Goal: Information Seeking & Learning: Check status

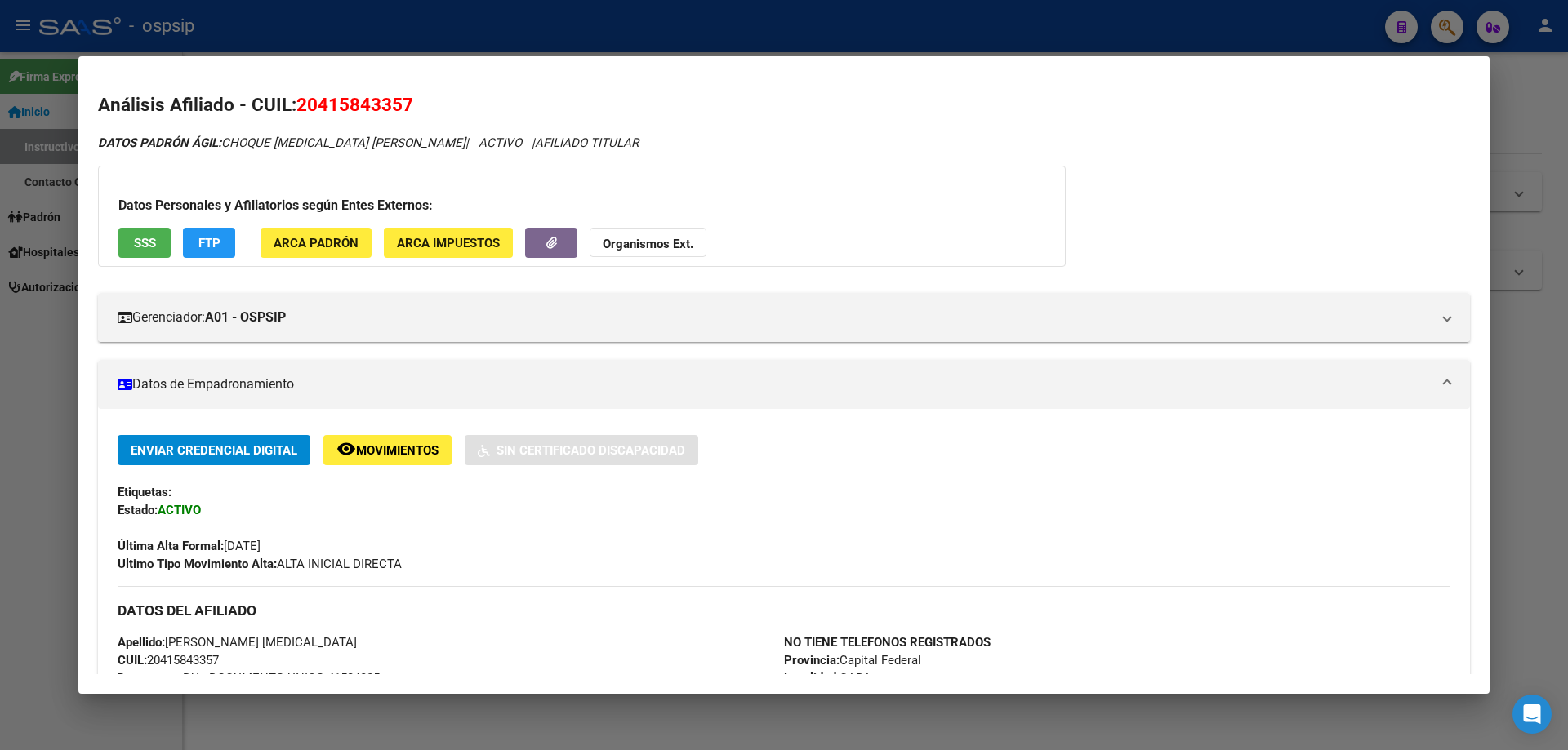
scroll to position [576, 0]
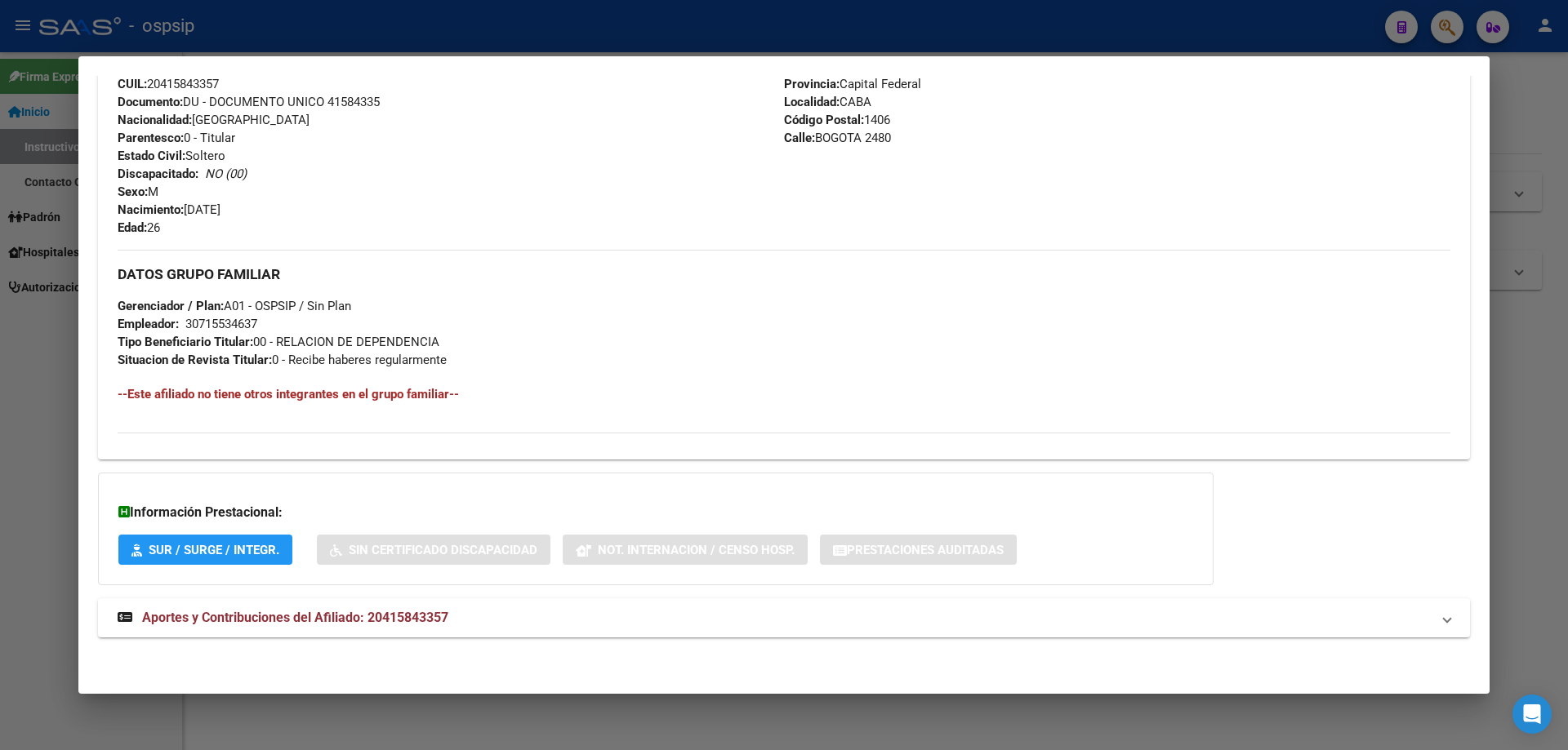
click at [622, 704] on div at bounding box center [784, 375] width 1568 height 750
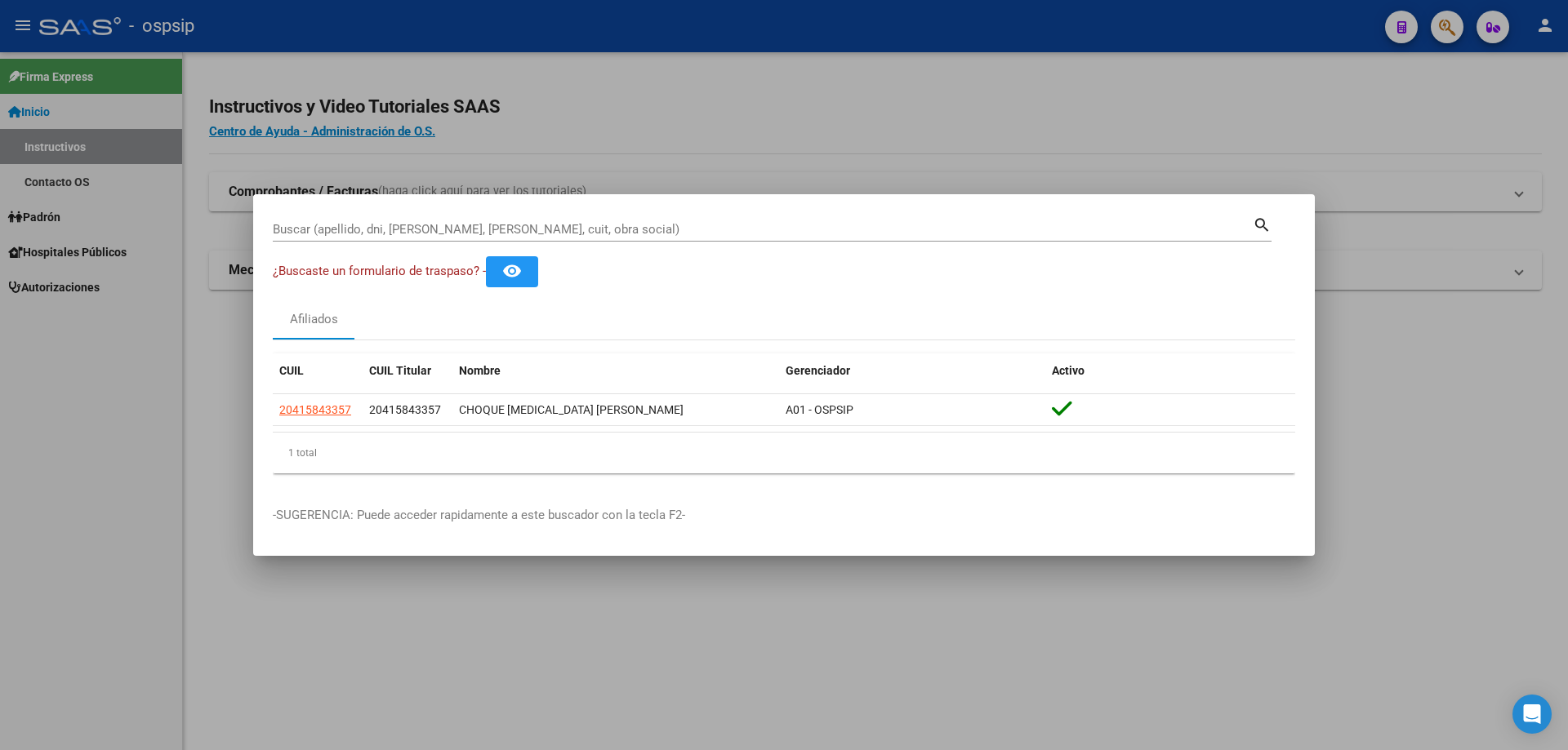
click at [345, 225] on input "Buscar (apellido, dni, [PERSON_NAME], [PERSON_NAME], cuit, obra social)" at bounding box center [763, 229] width 980 height 15
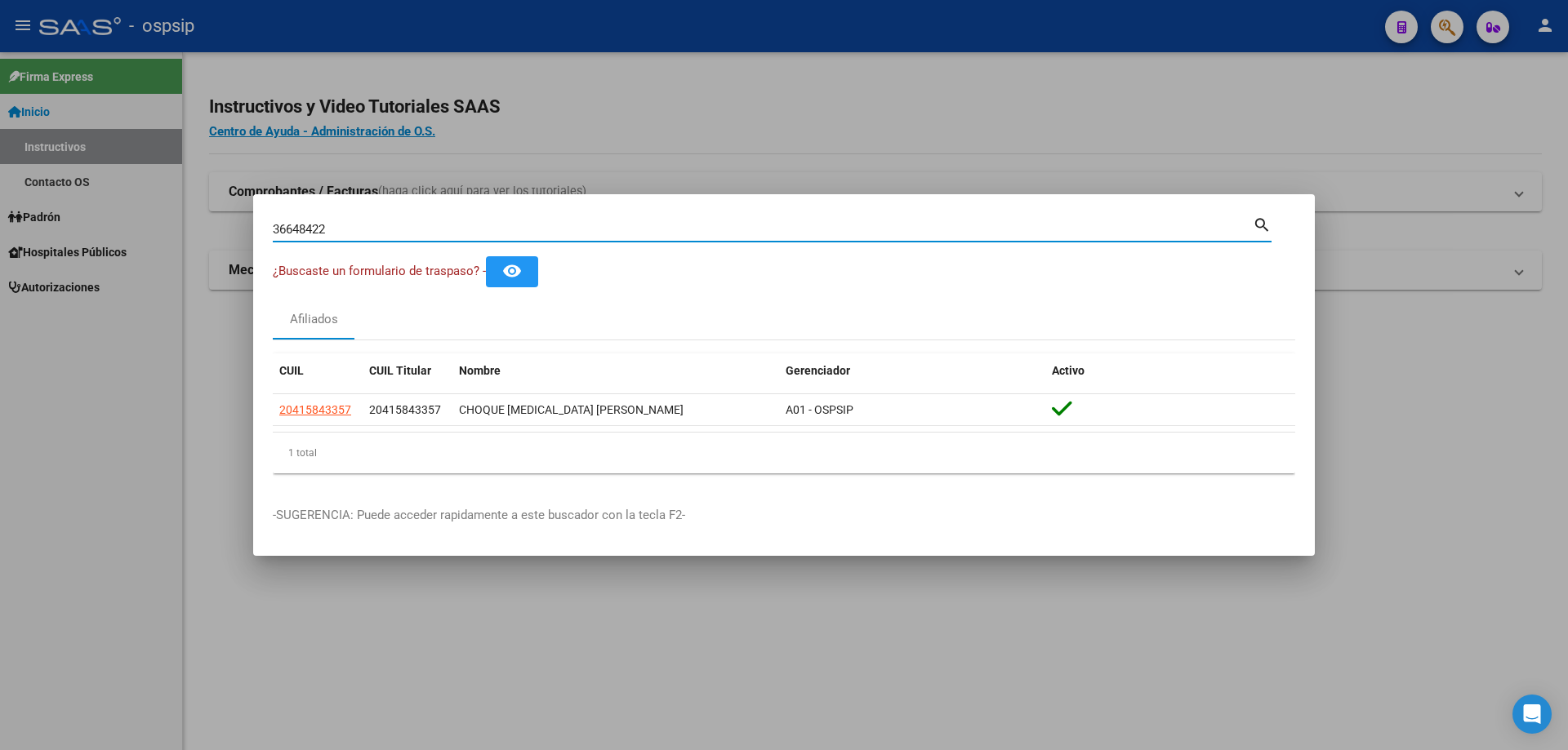
type input "36648422"
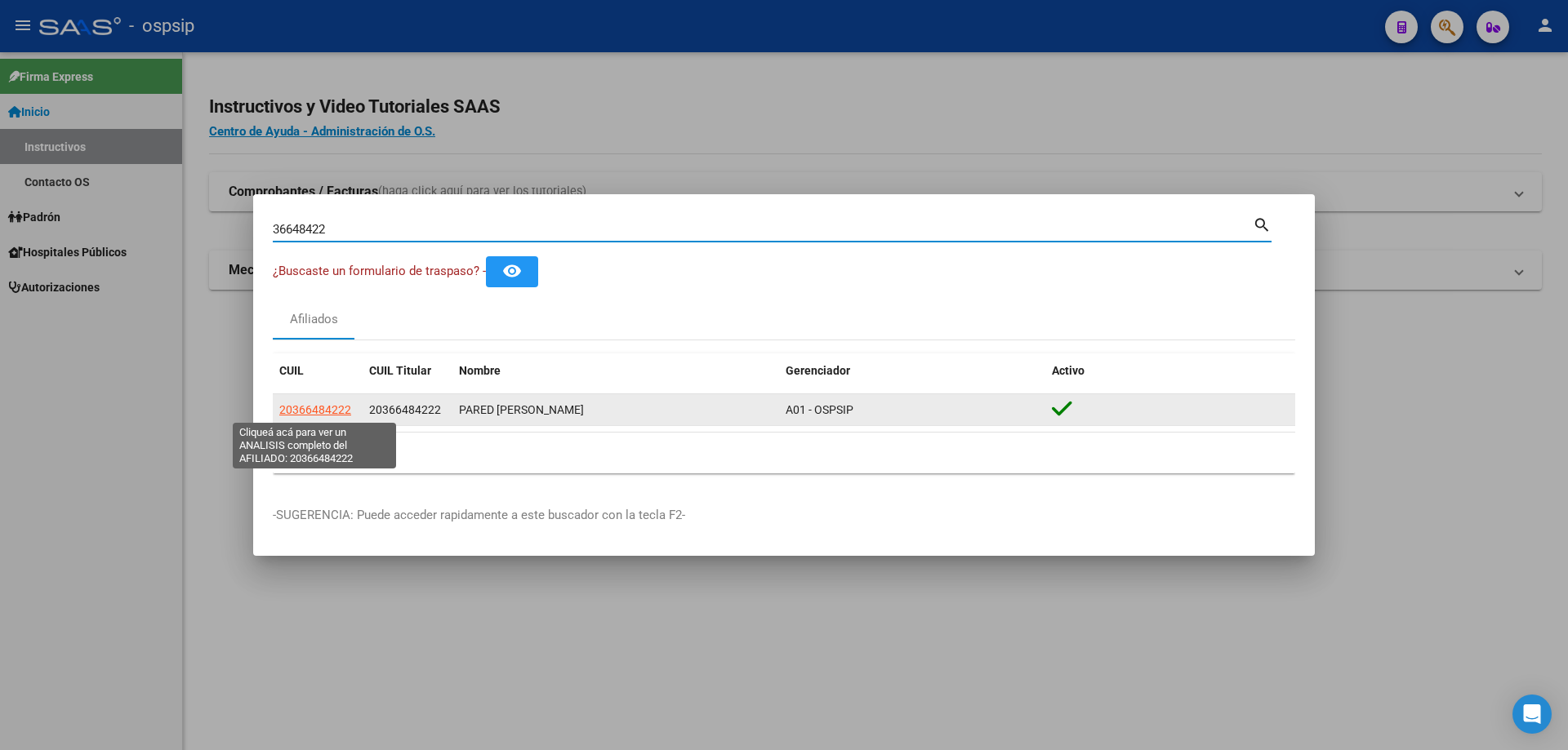
click at [331, 409] on span "20366484222" at bounding box center [315, 410] width 72 height 13
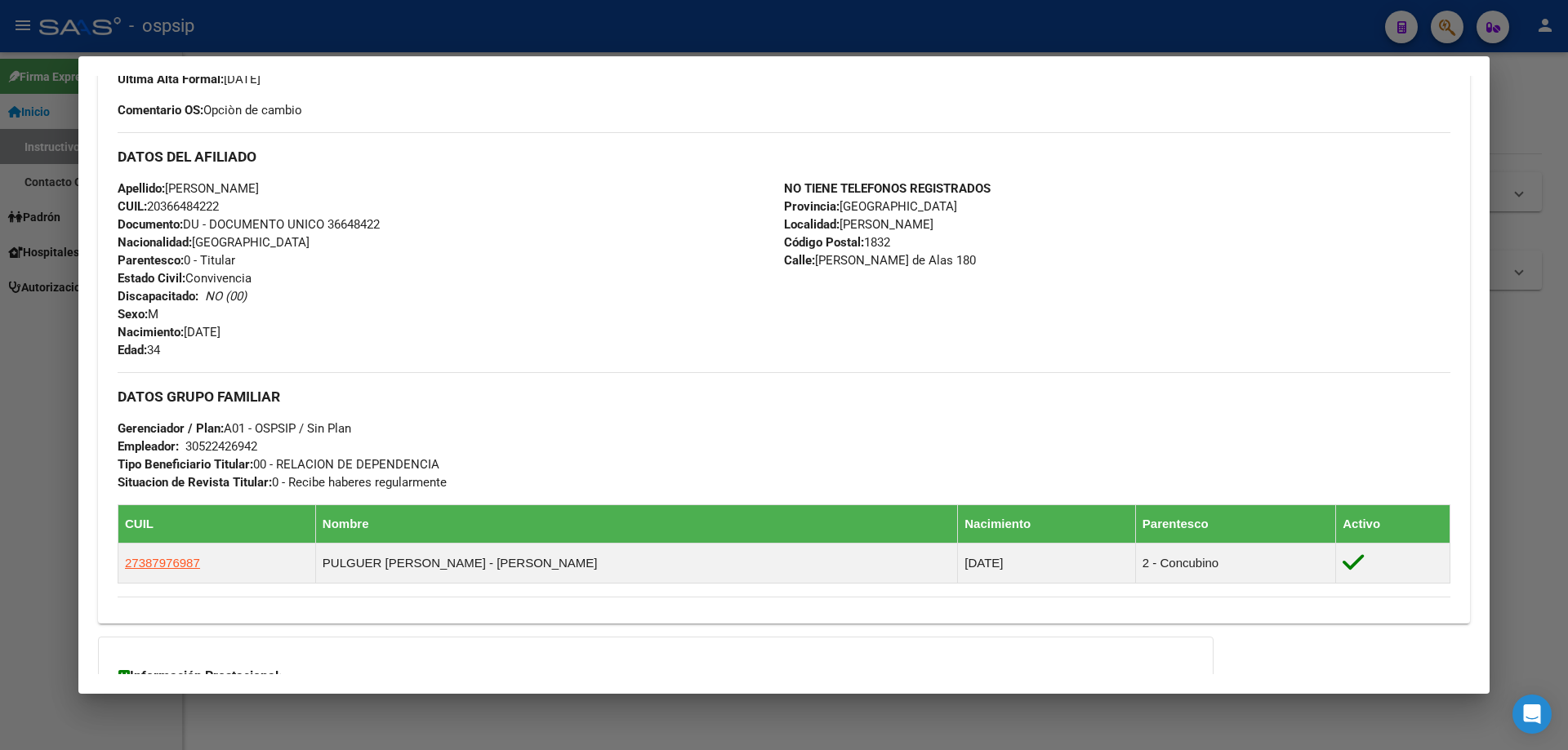
scroll to position [490, 0]
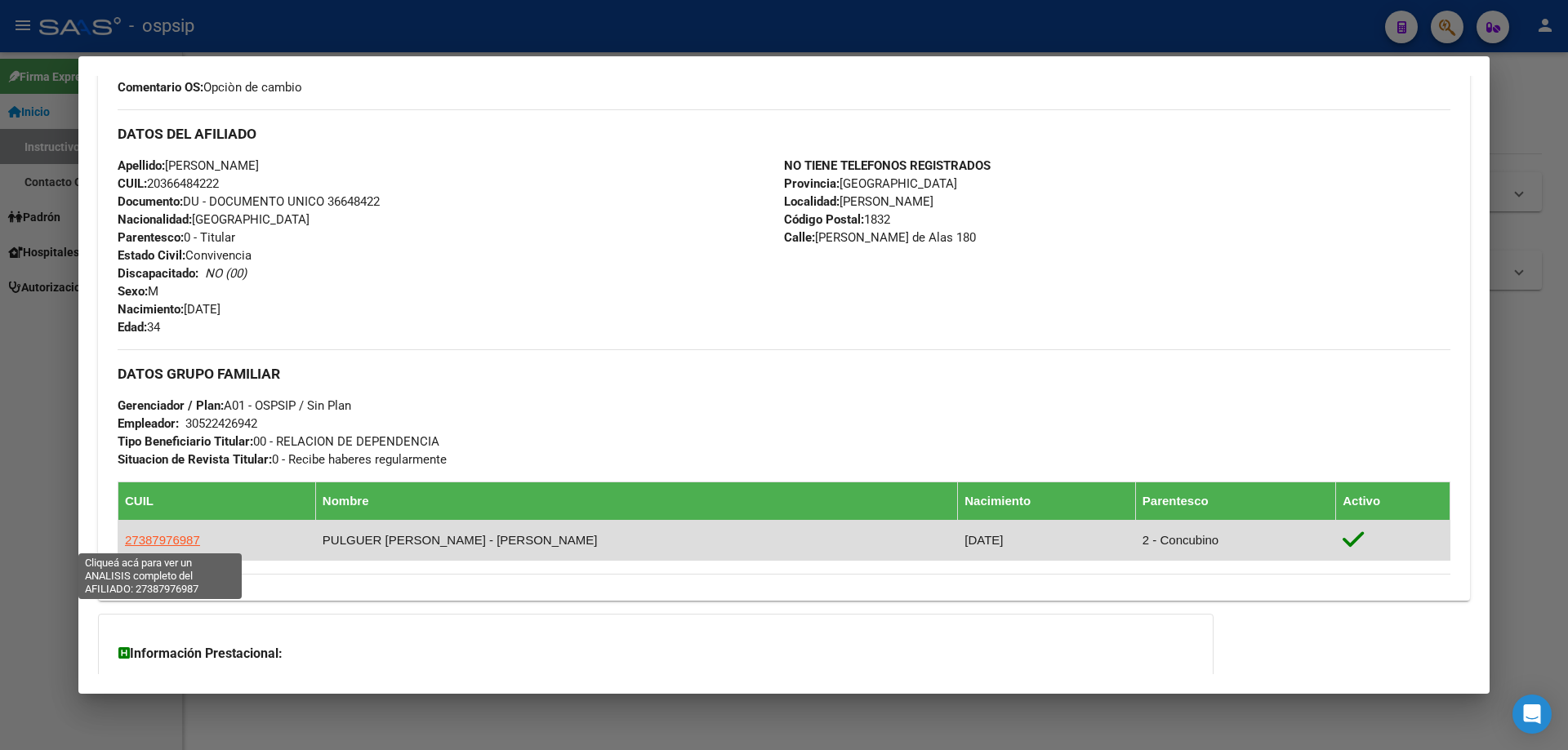
click at [179, 540] on span "27387976987" at bounding box center [162, 539] width 75 height 14
type textarea "27387976987"
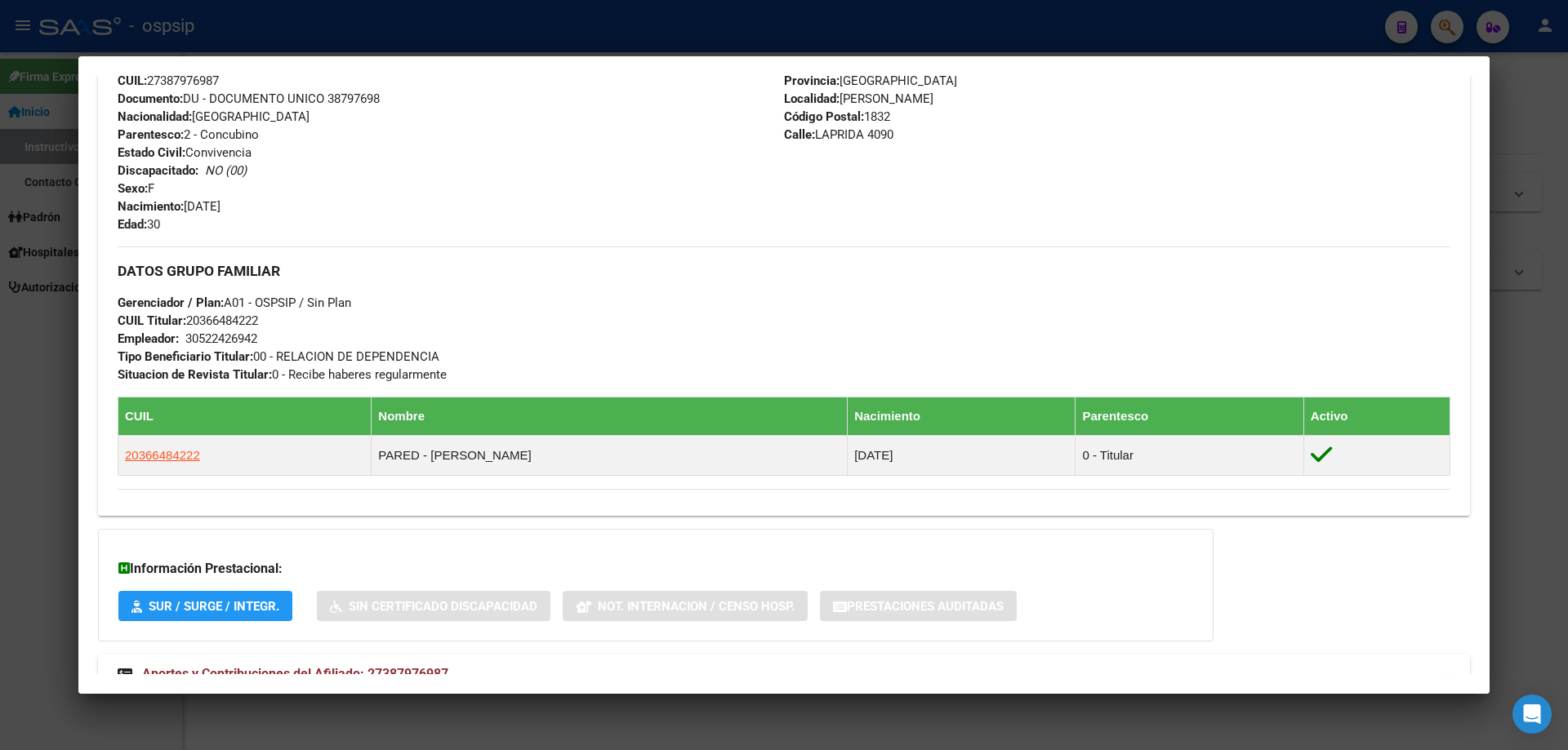
scroll to position [693, 0]
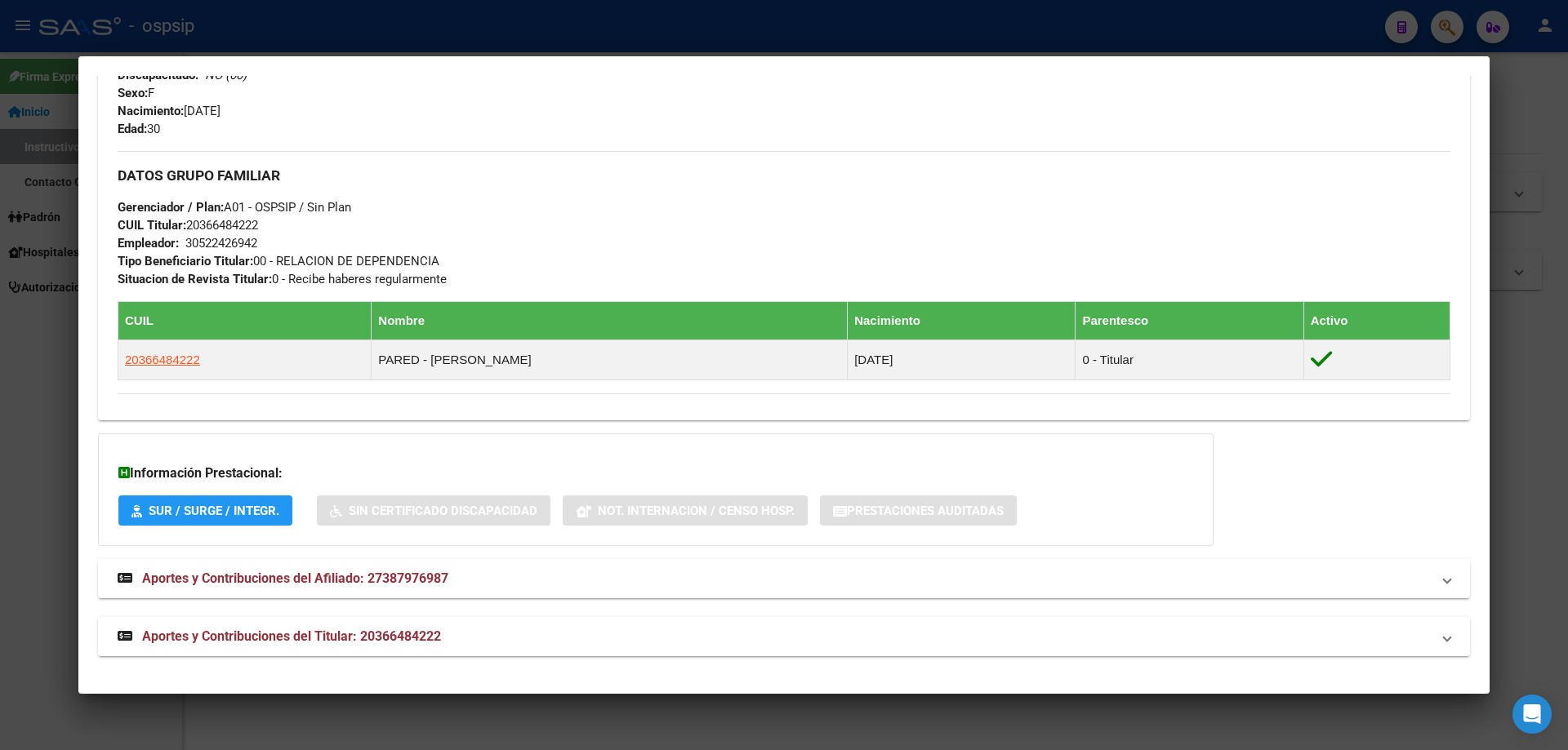
click at [302, 629] on span "Aportes y Contribuciones del Titular: 20366484222" at bounding box center [291, 636] width 299 height 16
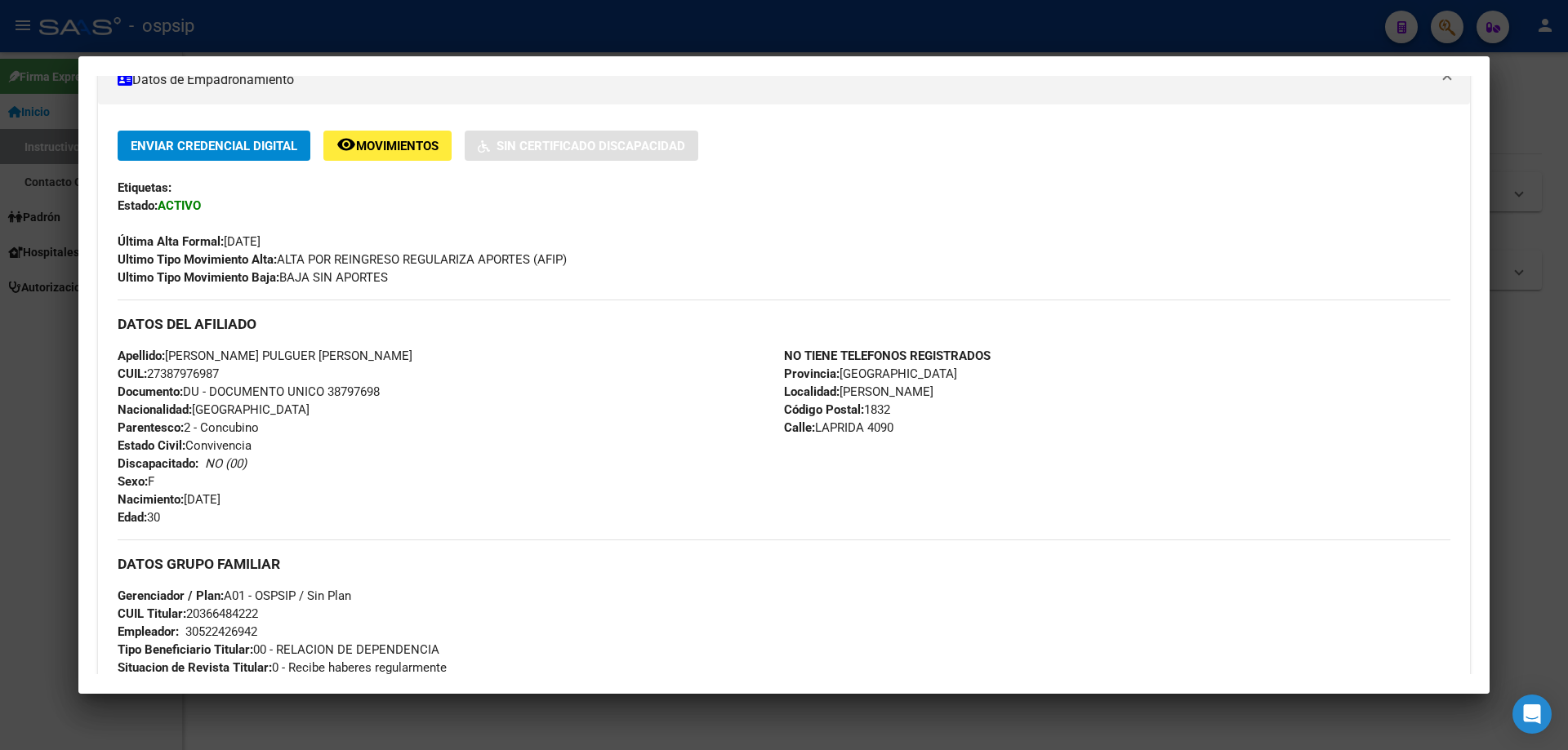
scroll to position [276, 0]
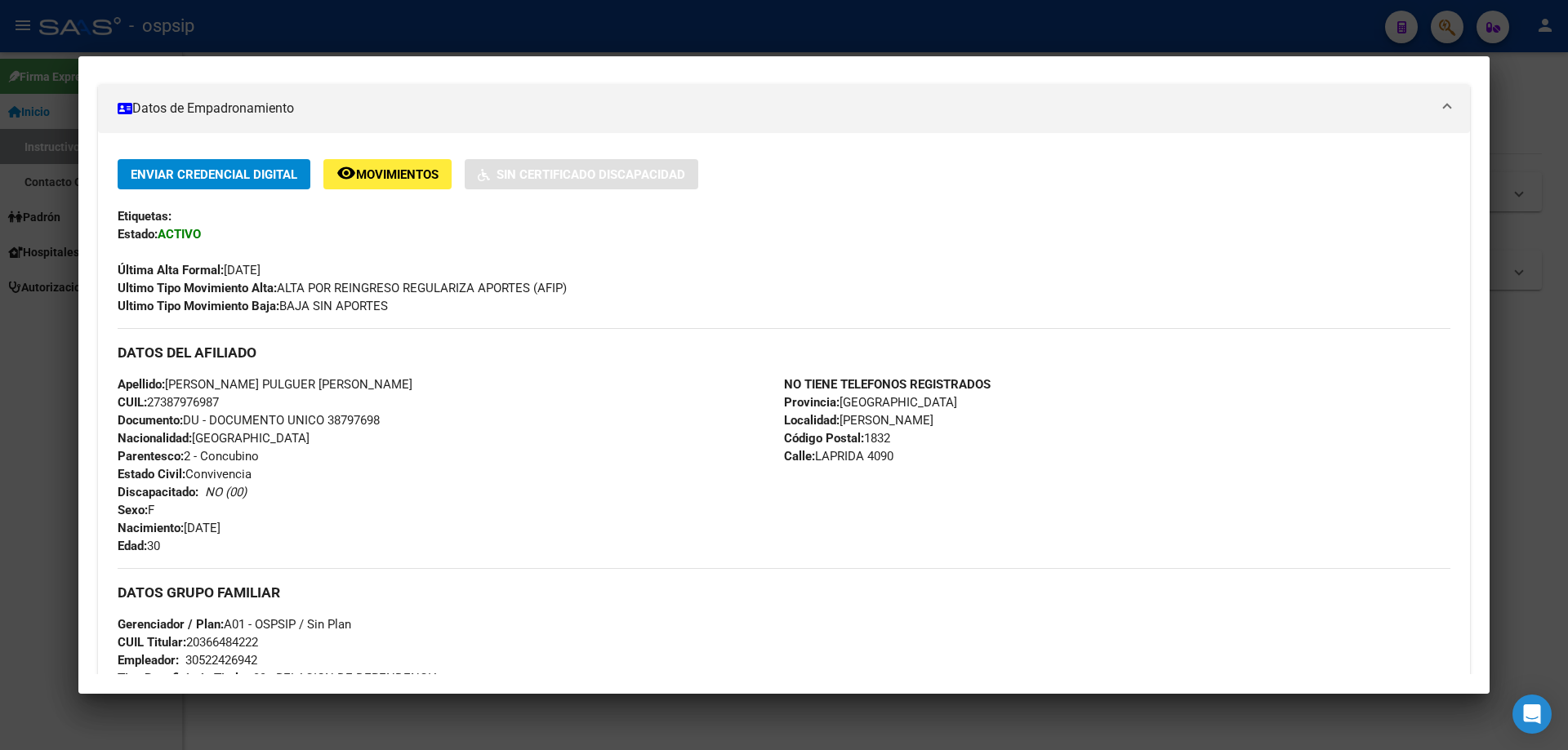
click at [1036, 721] on div at bounding box center [784, 375] width 1568 height 750
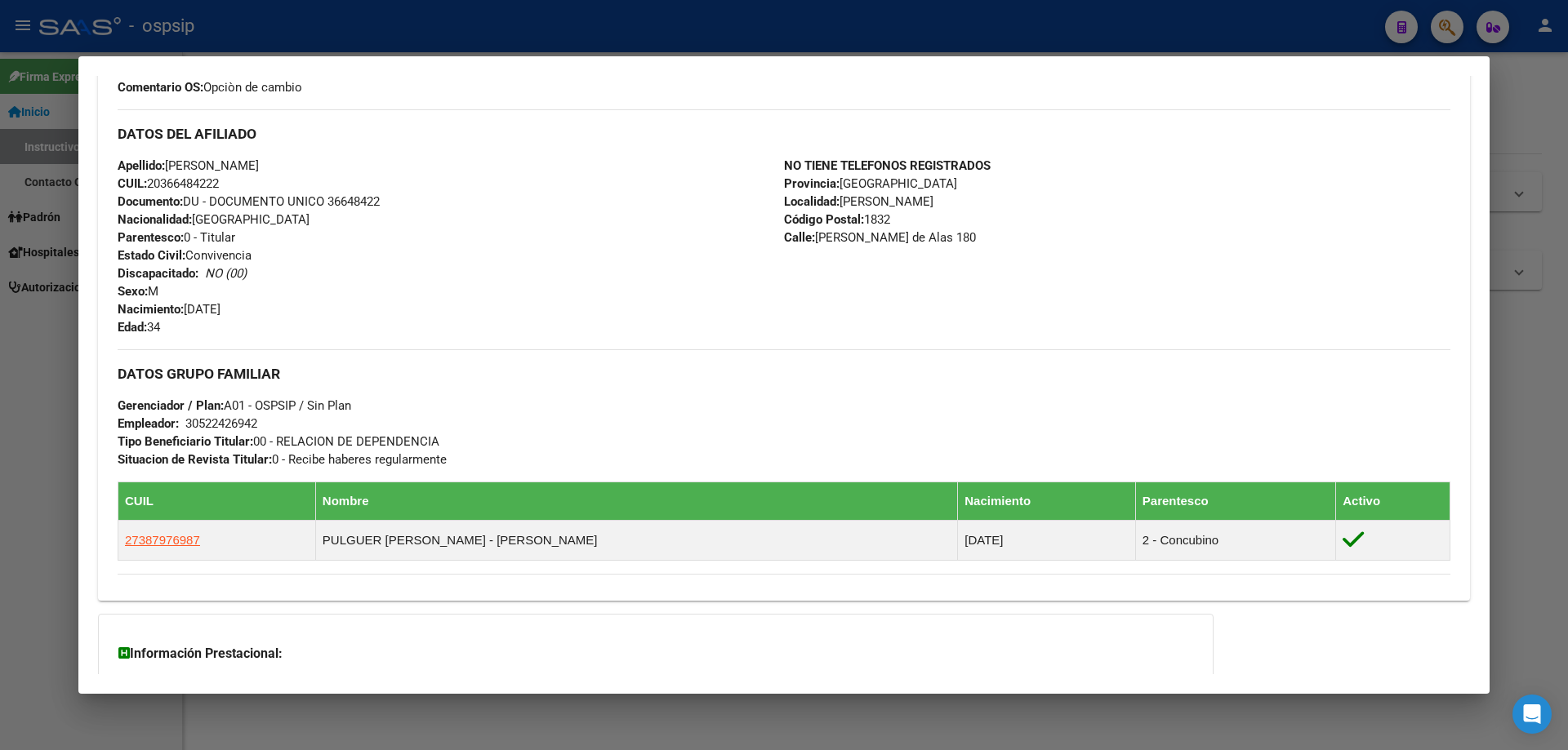
click at [1037, 729] on div at bounding box center [784, 375] width 1568 height 750
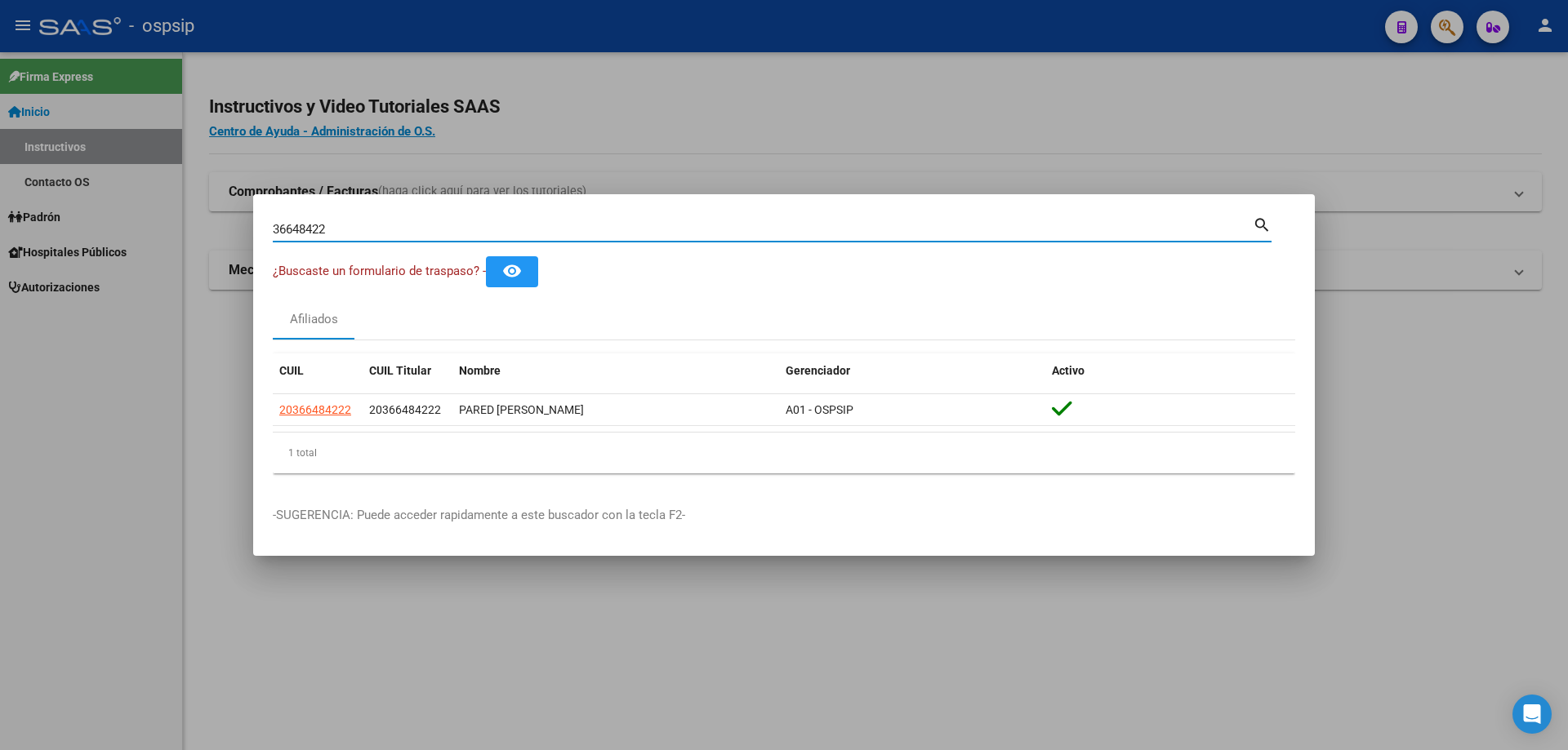
click at [554, 226] on input "36648422" at bounding box center [763, 229] width 980 height 15
type input "3"
type input "38797698"
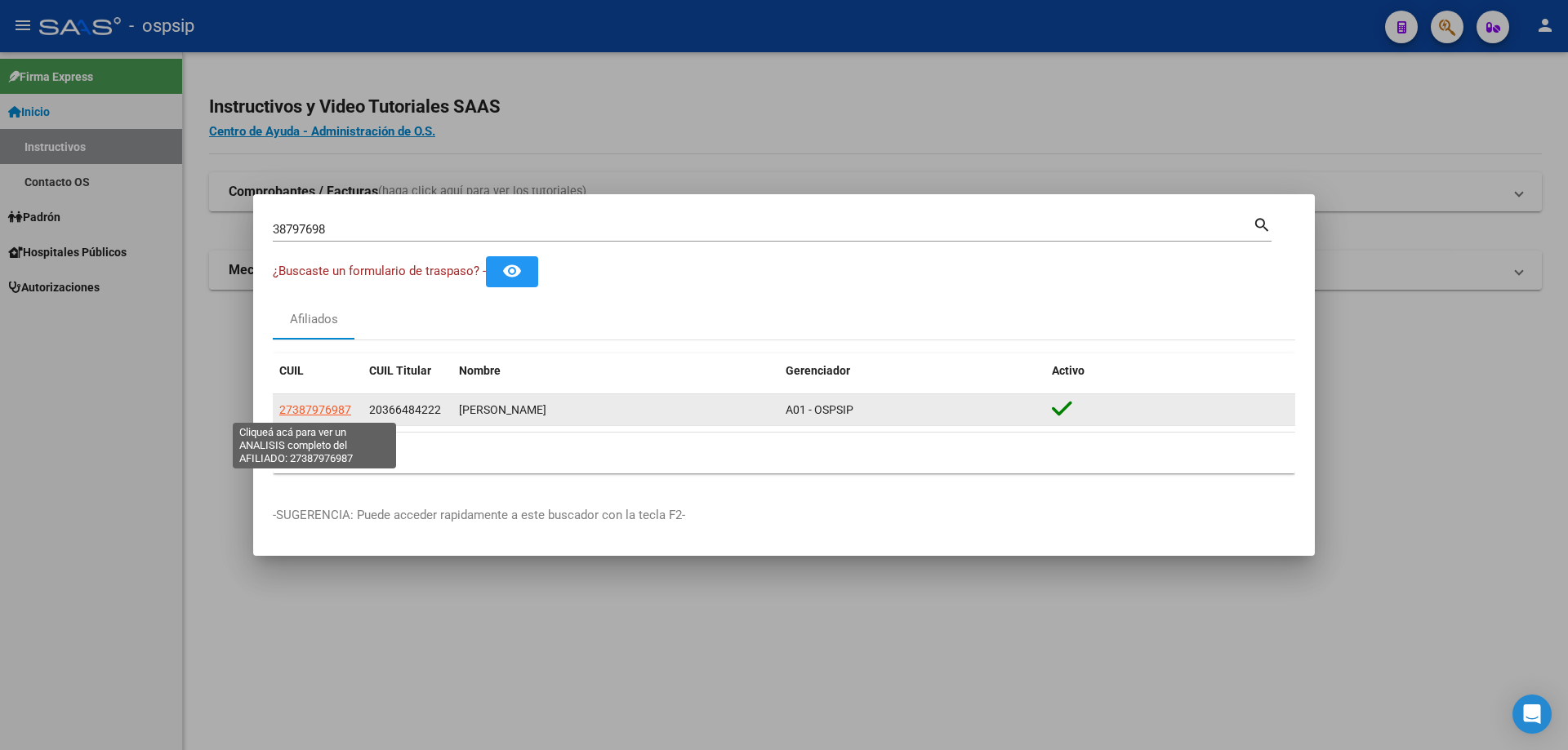
click at [331, 410] on span "27387976987" at bounding box center [315, 410] width 72 height 13
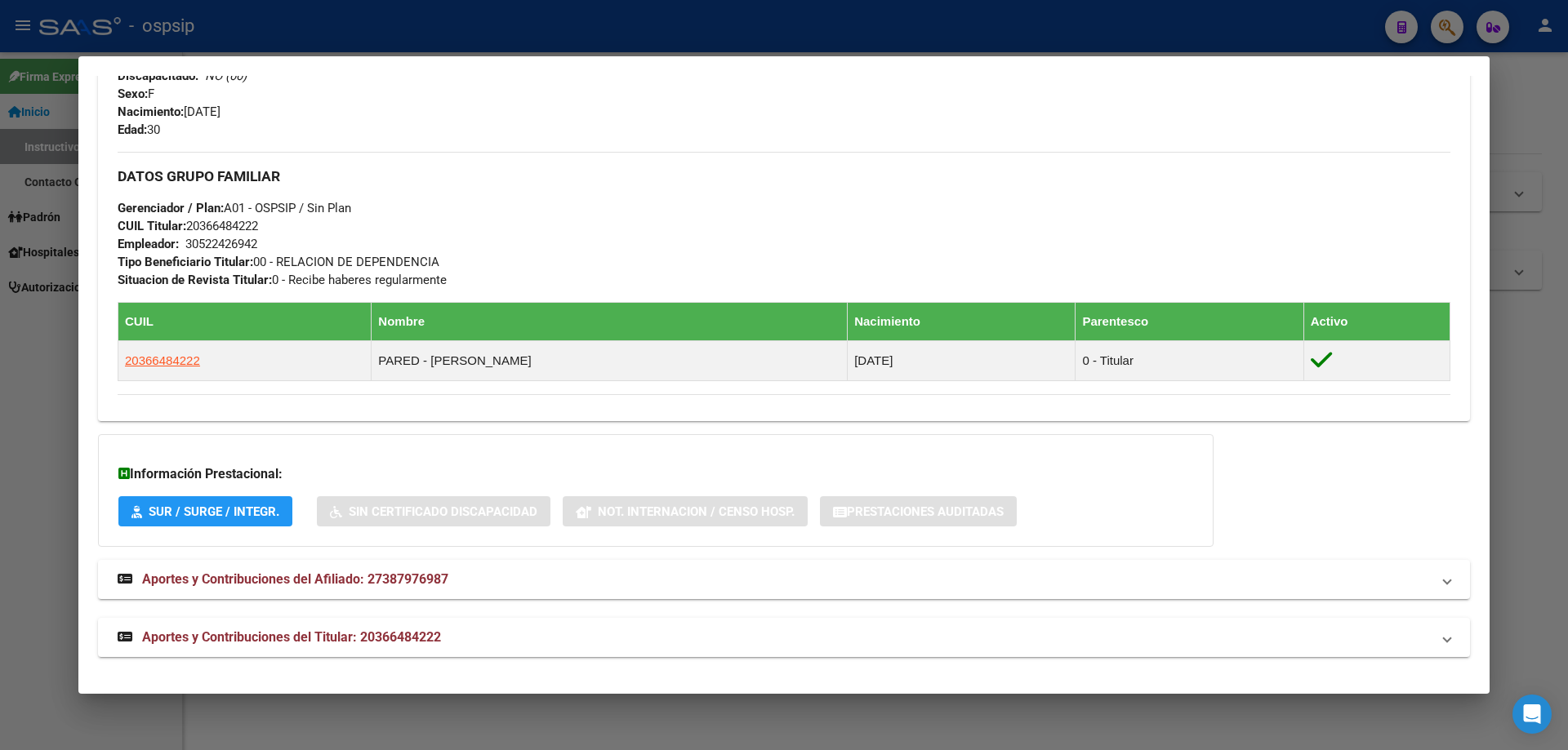
scroll to position [693, 0]
